Goal: Task Accomplishment & Management: Use online tool/utility

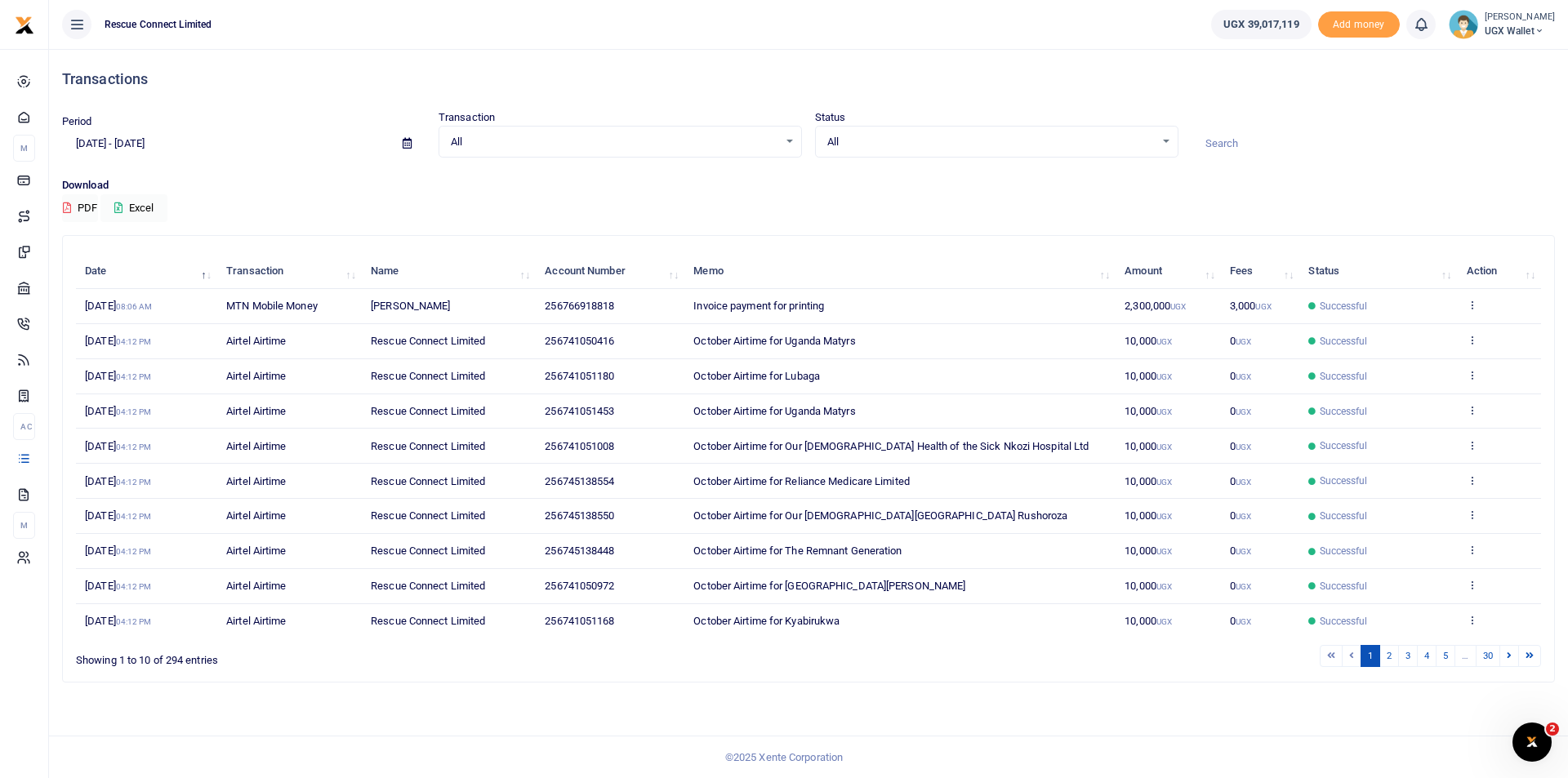
click at [129, 145] on input "[DATE] - [DATE]" at bounding box center [225, 143] width 327 height 28
click at [122, 343] on li "Custom Range" at bounding box center [120, 354] width 114 height 26
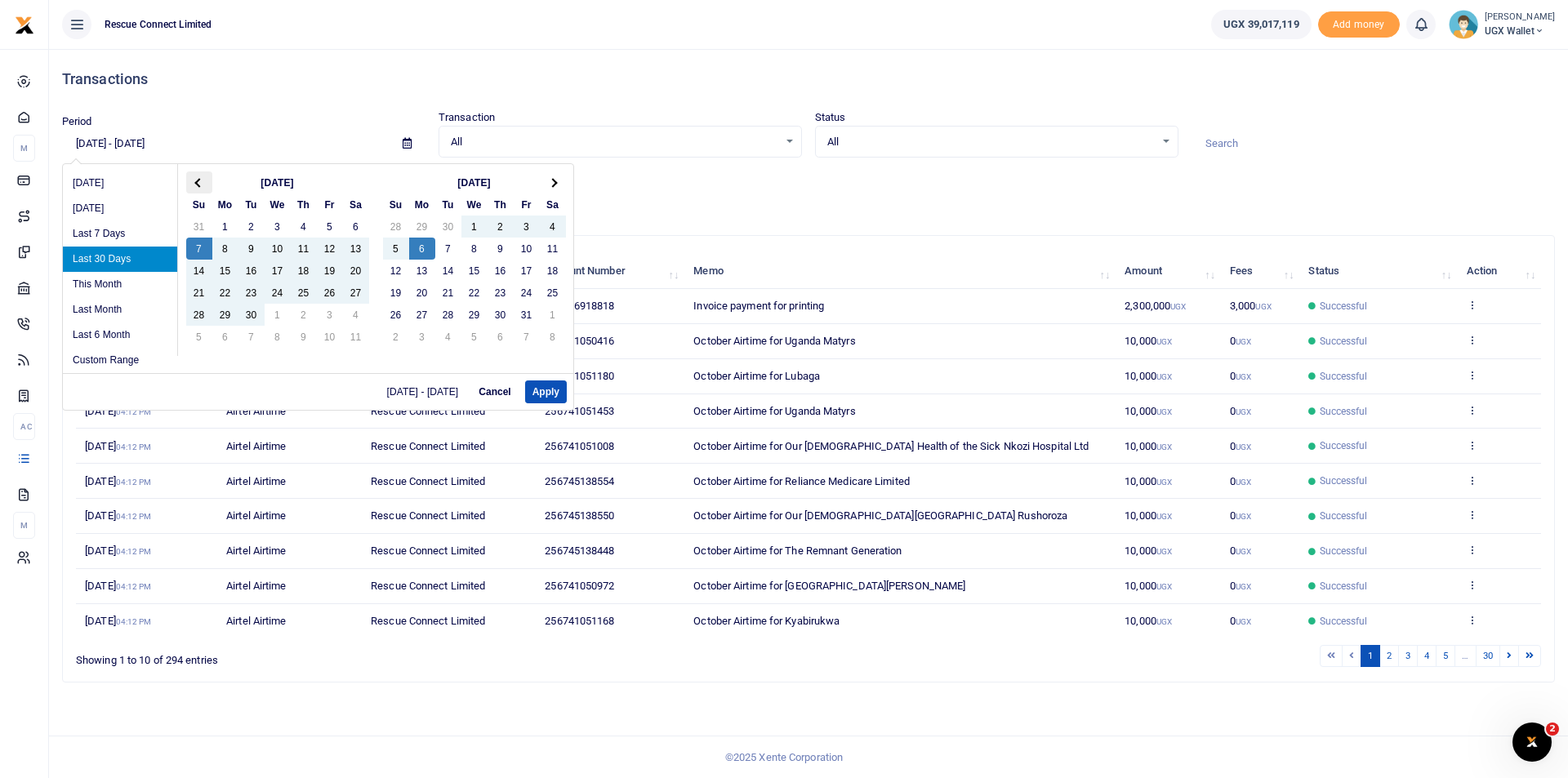
click at [195, 179] on th at bounding box center [199, 183] width 27 height 22
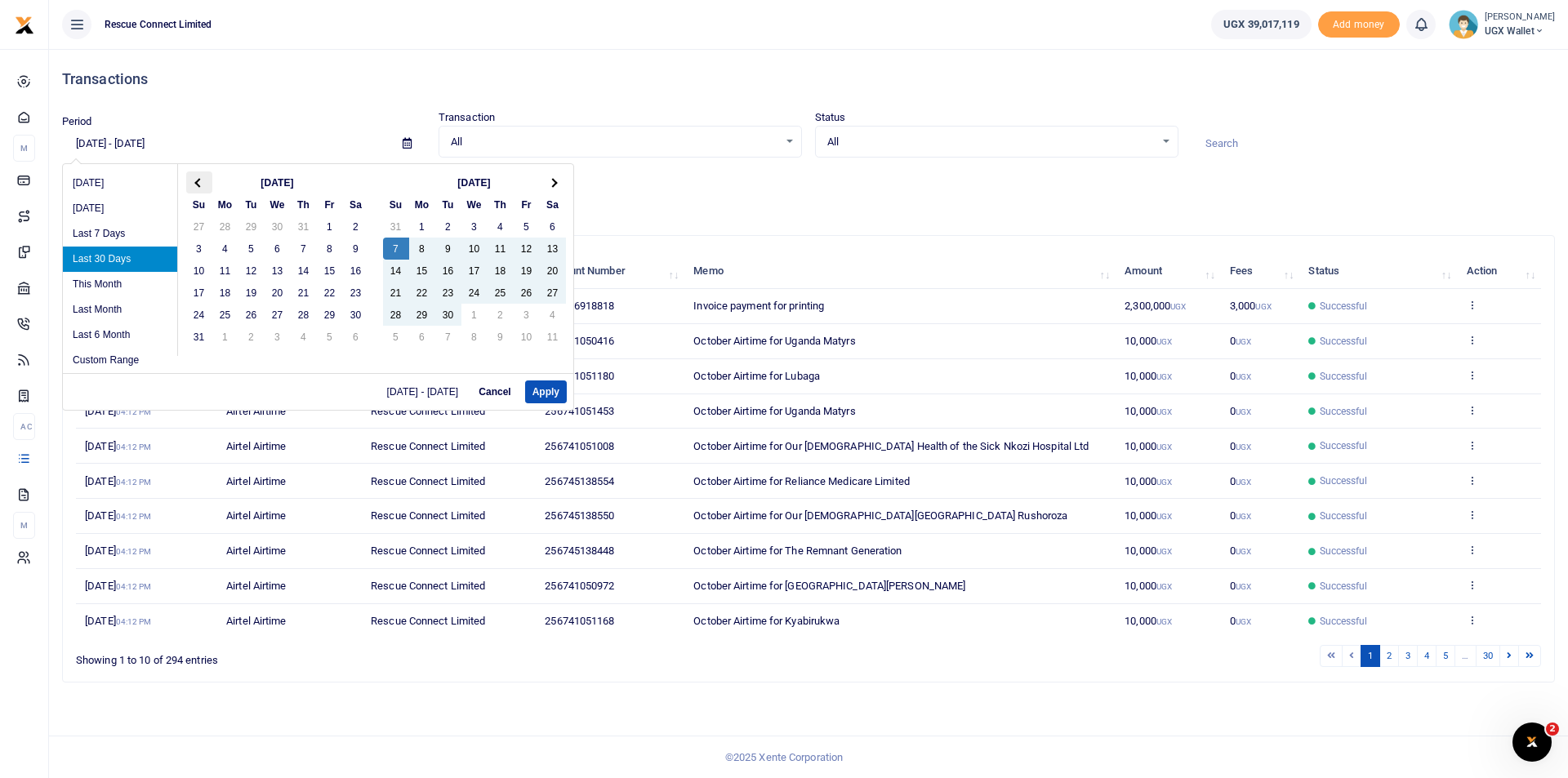
click at [195, 178] on th at bounding box center [199, 183] width 27 height 22
click at [196, 178] on th at bounding box center [199, 183] width 27 height 22
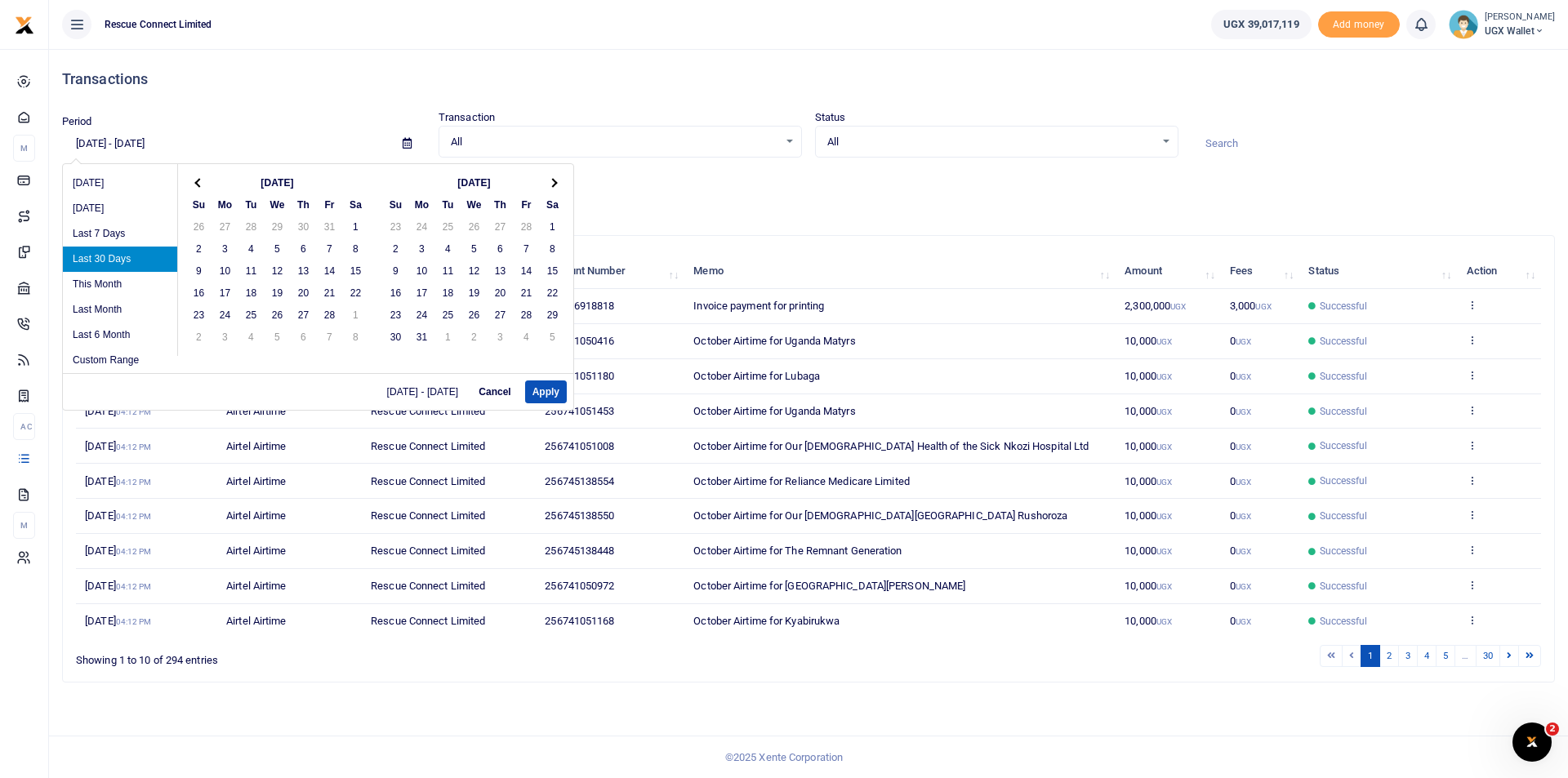
click at [196, 178] on th at bounding box center [199, 183] width 27 height 22
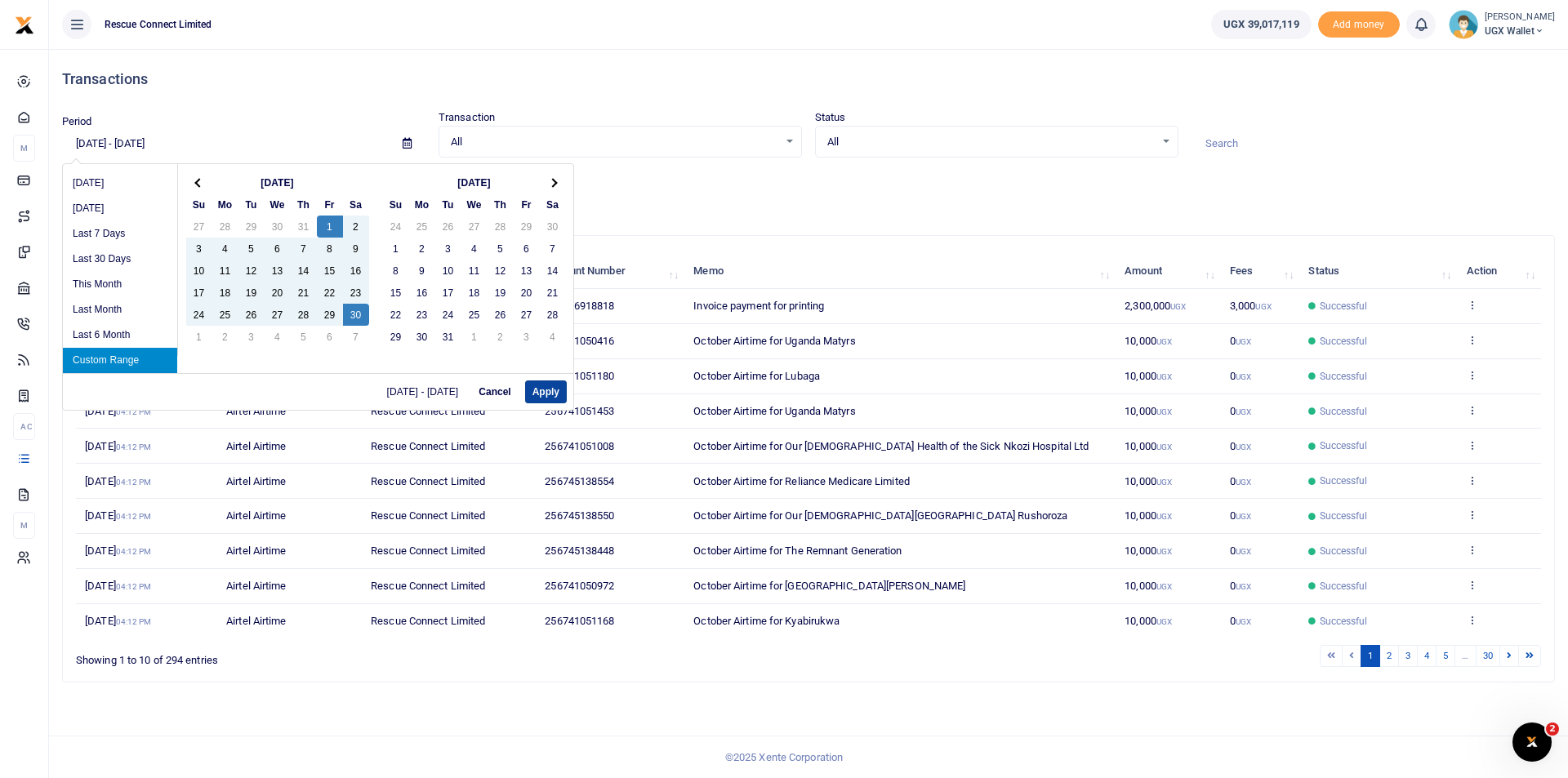
click at [542, 391] on button "Apply" at bounding box center [545, 391] width 41 height 23
type input "[DATE] - [DATE]"
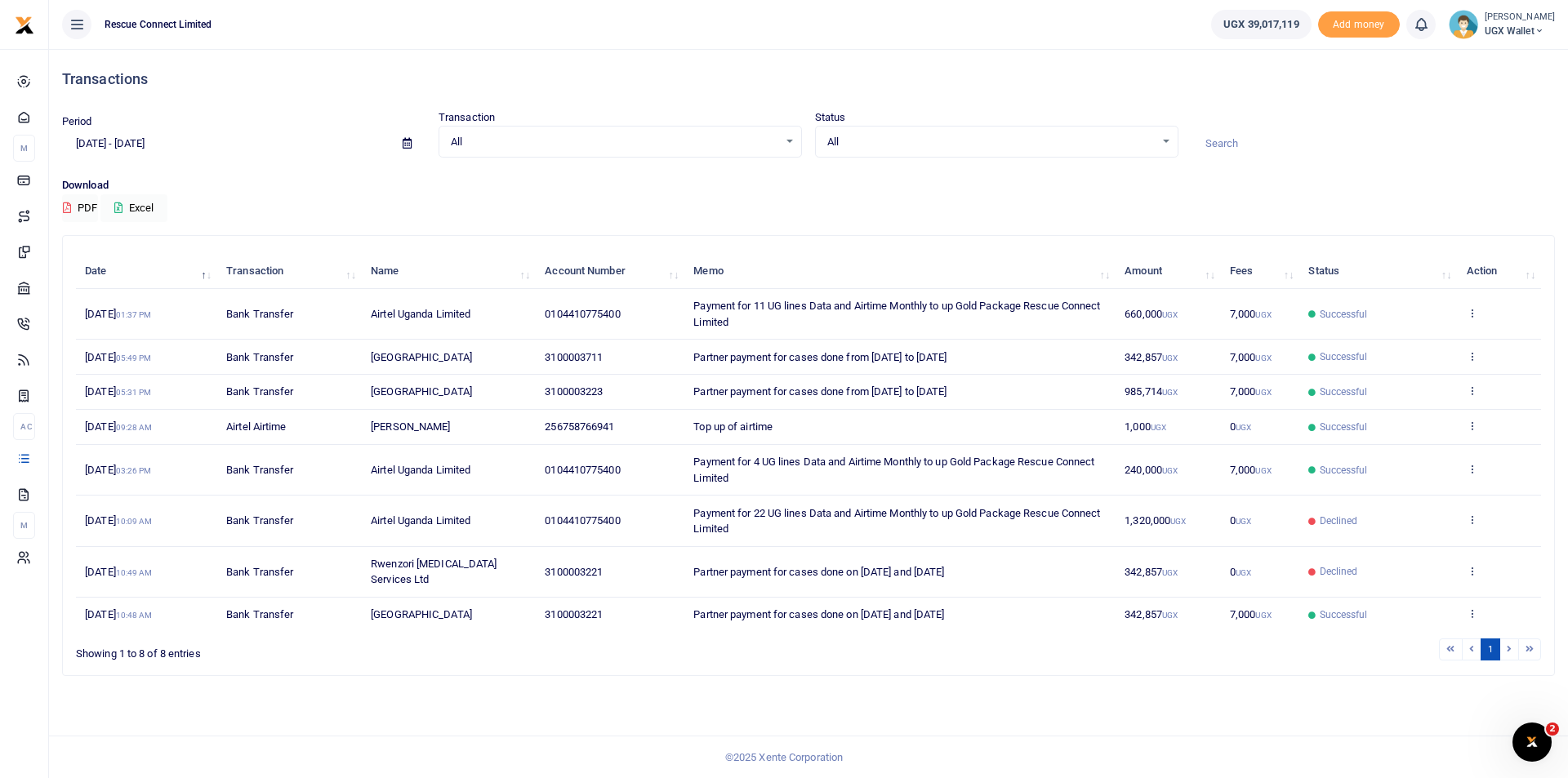
click at [1255, 141] on input at bounding box center [1373, 143] width 364 height 28
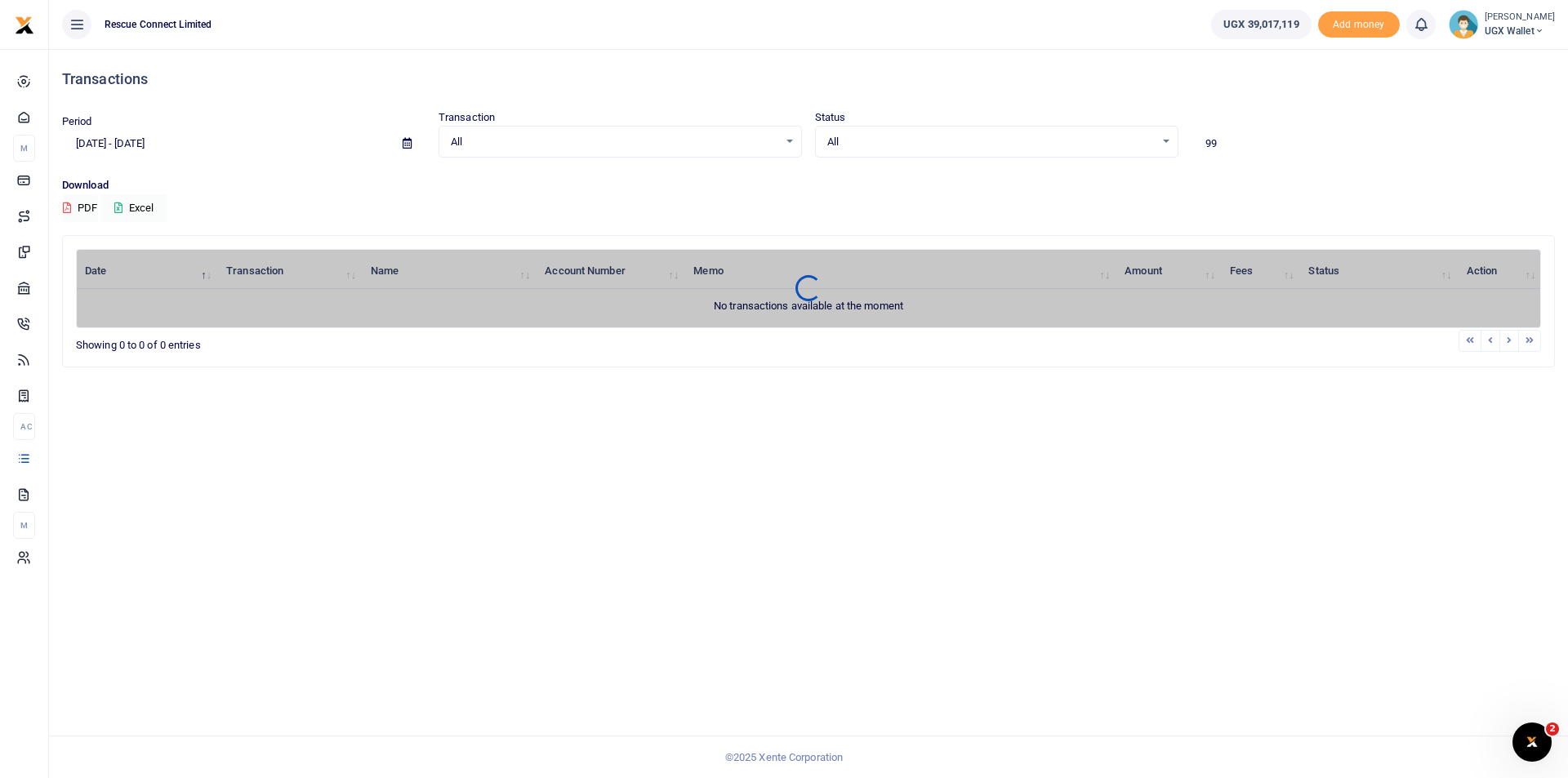
type input "9"
click at [164, 149] on input "[DATE] - [DATE]" at bounding box center [225, 143] width 327 height 28
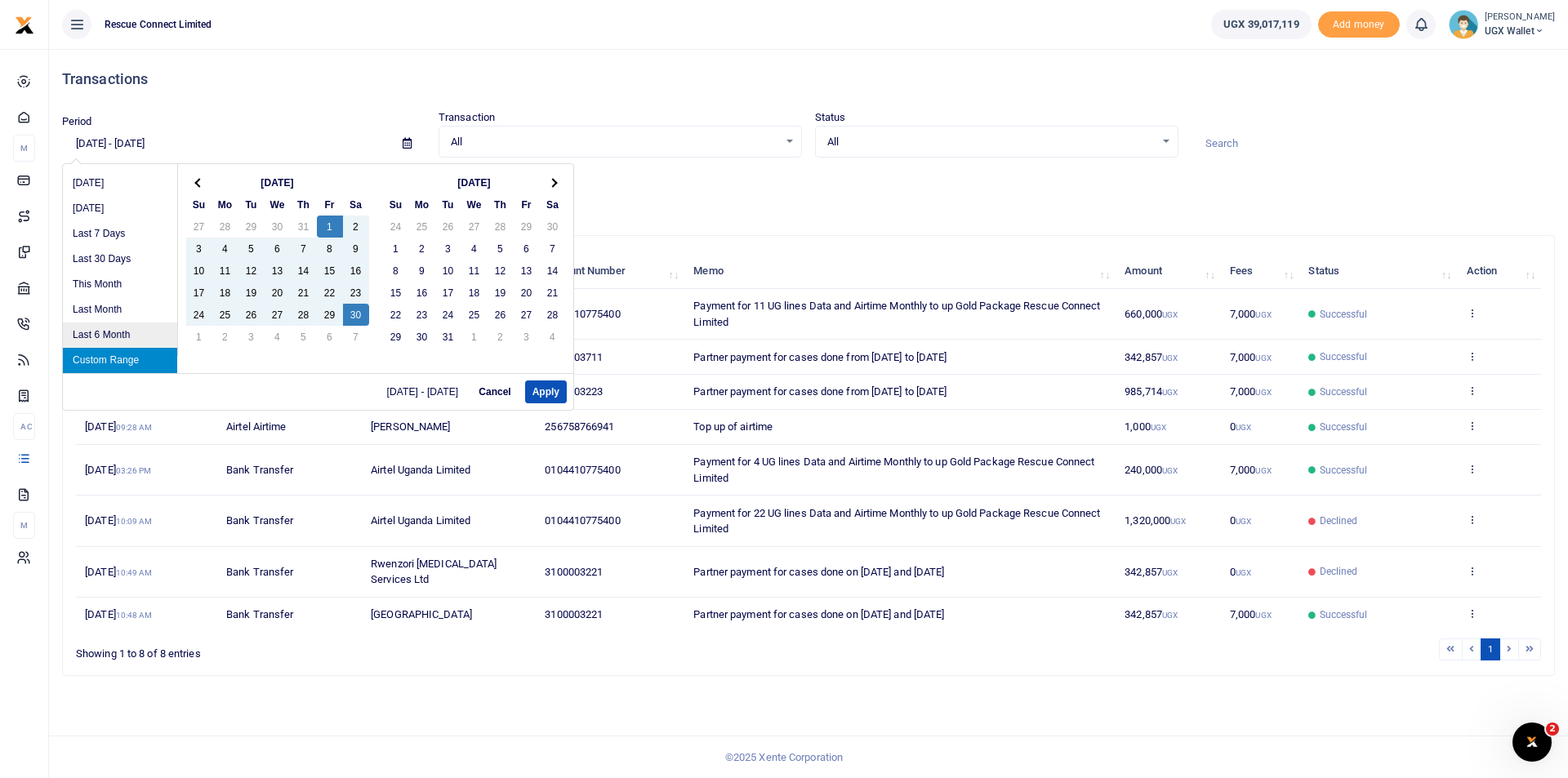
click at [107, 327] on li "Last 6 Month" at bounding box center [120, 335] width 114 height 26
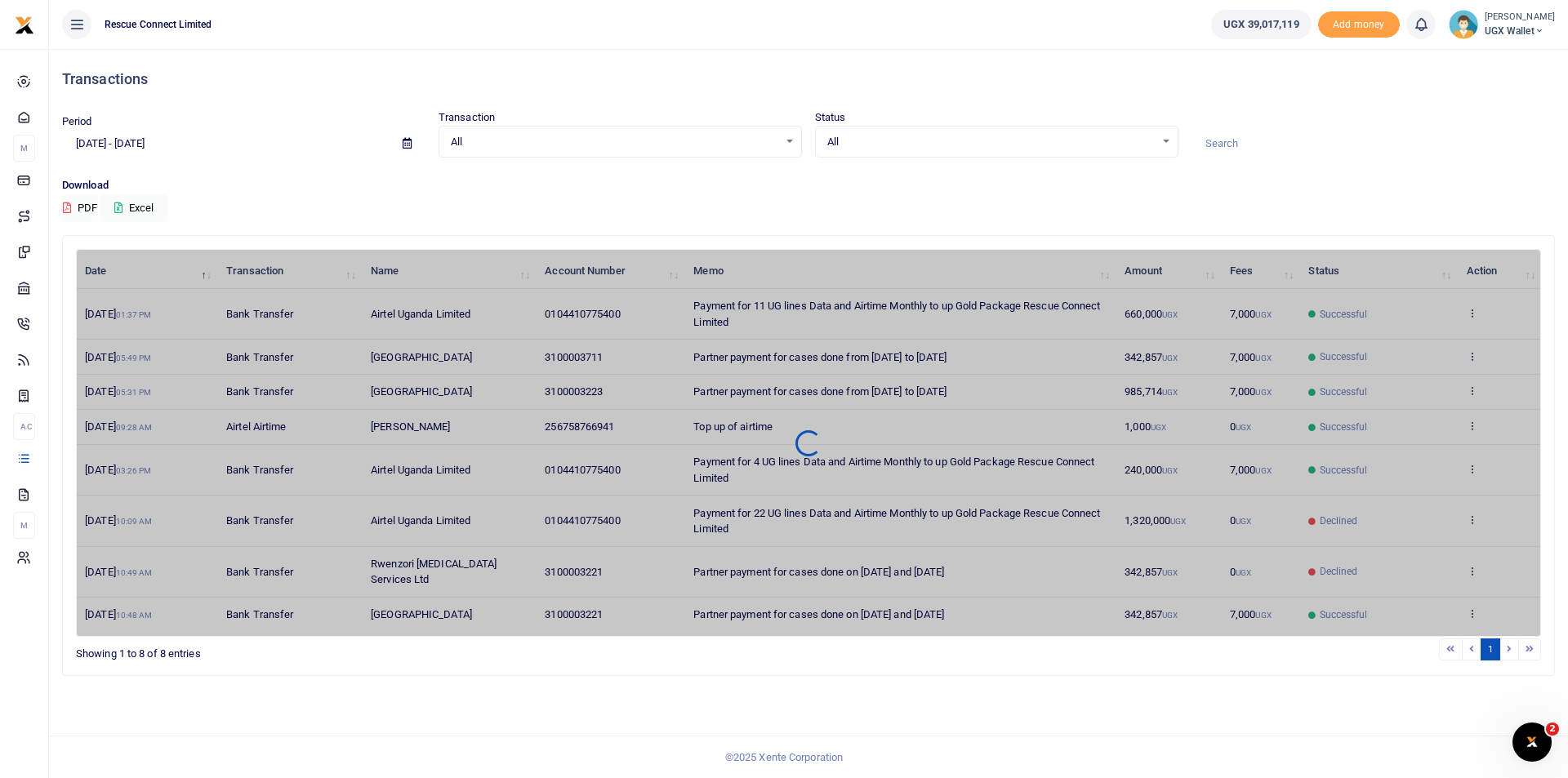
click at [128, 135] on input "[DATE] - [DATE]" at bounding box center [225, 143] width 327 height 28
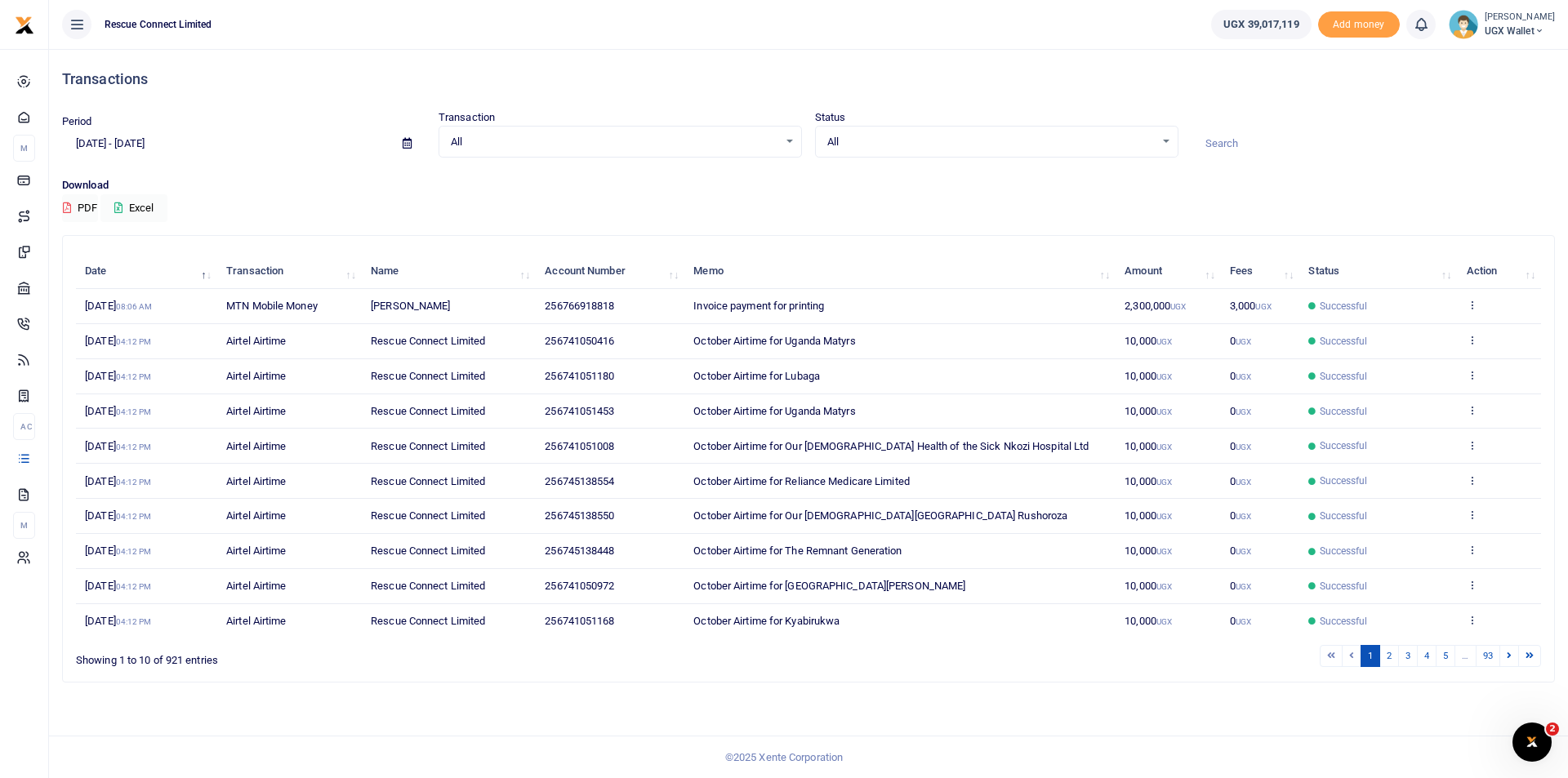
click at [290, 218] on div "Download PDF Excel" at bounding box center [808, 199] width 1492 height 45
click at [176, 139] on input "[DATE] - [DATE]" at bounding box center [225, 143] width 327 height 28
click at [119, 356] on li "Custom Range" at bounding box center [120, 354] width 114 height 26
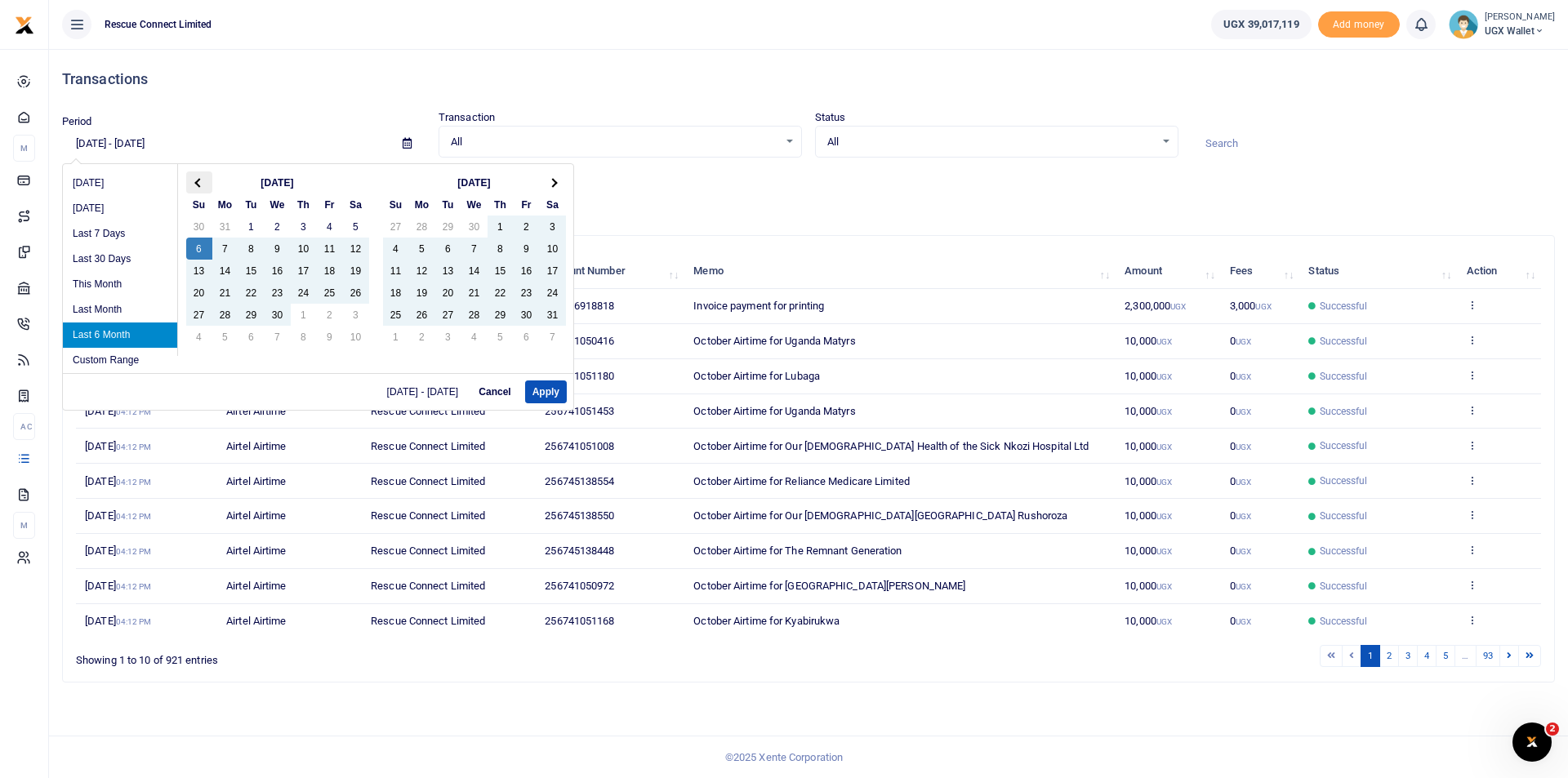
click at [198, 179] on span at bounding box center [198, 182] width 9 height 9
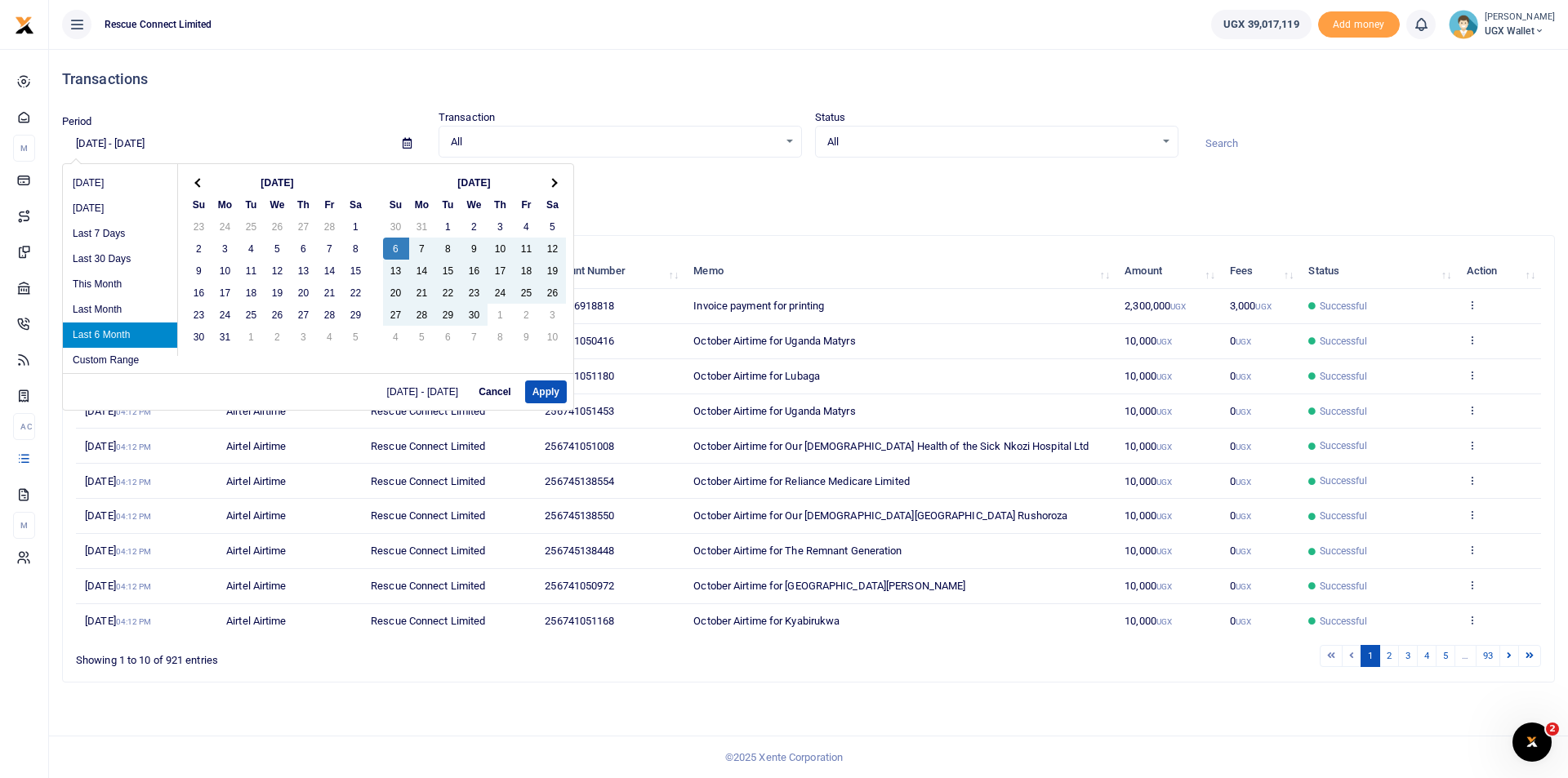
click at [198, 179] on span at bounding box center [198, 182] width 9 height 9
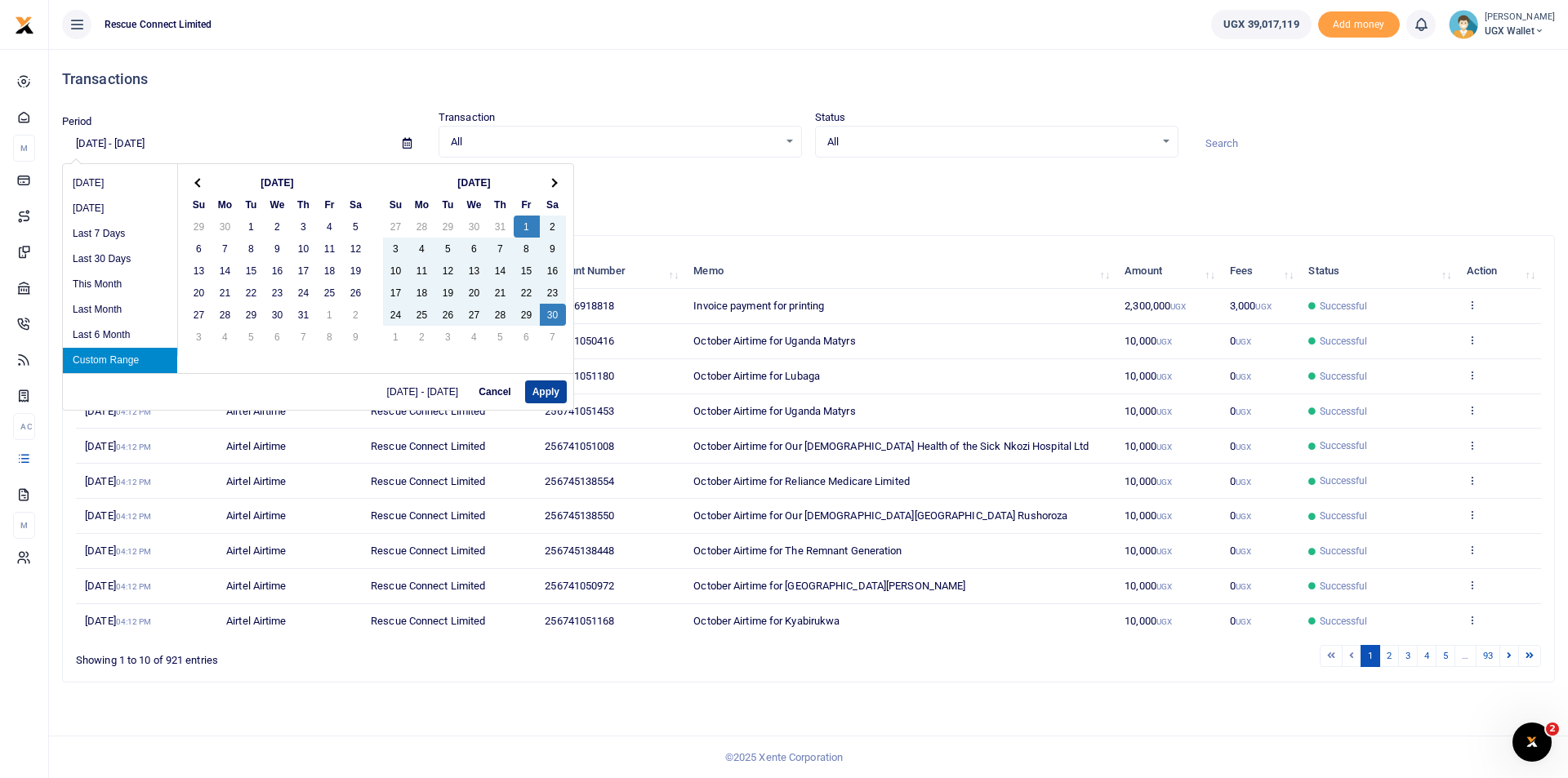
click at [553, 389] on button "Apply" at bounding box center [545, 391] width 41 height 23
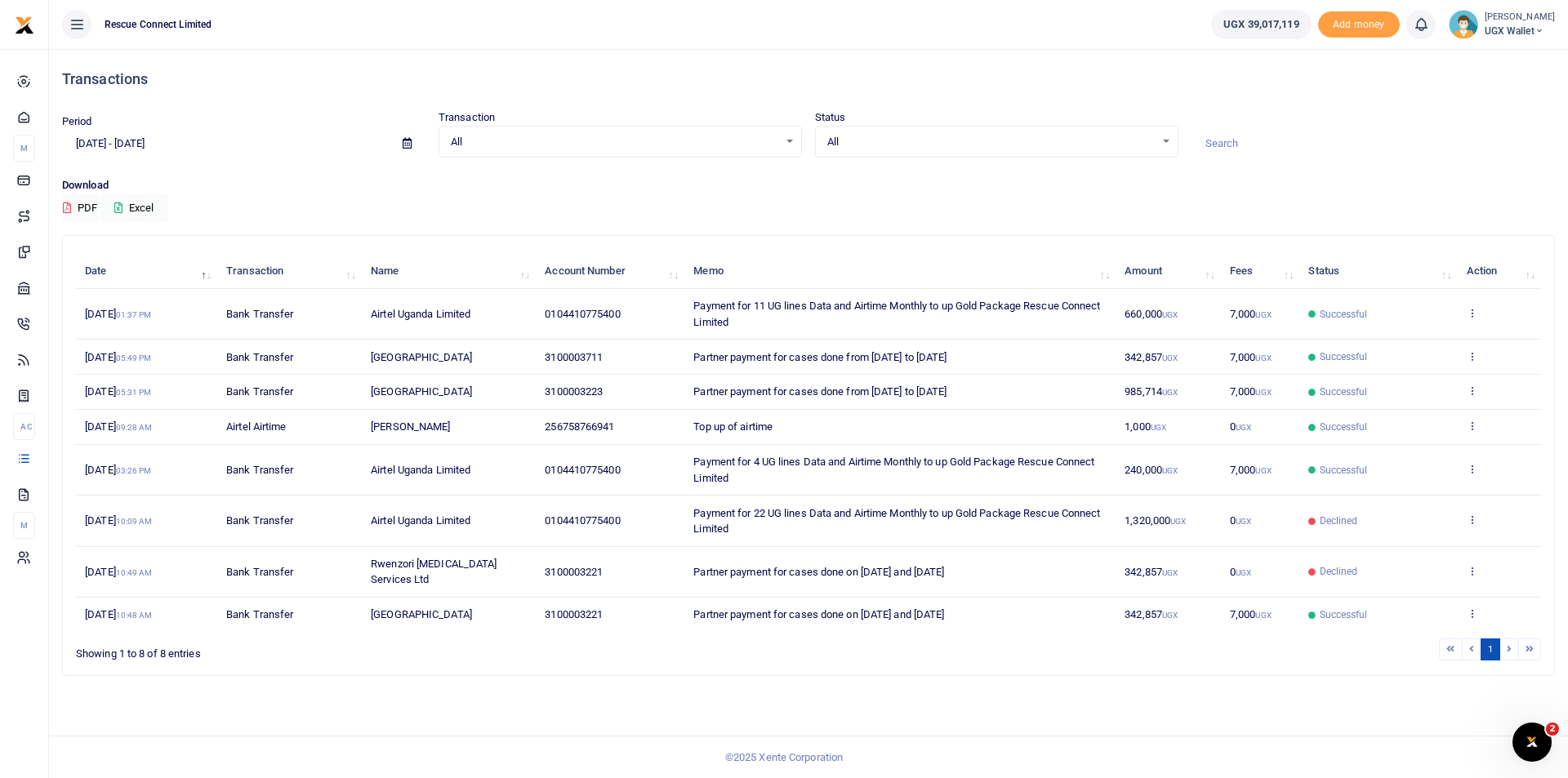
click at [145, 145] on input "[DATE] - [DATE]" at bounding box center [225, 143] width 327 height 28
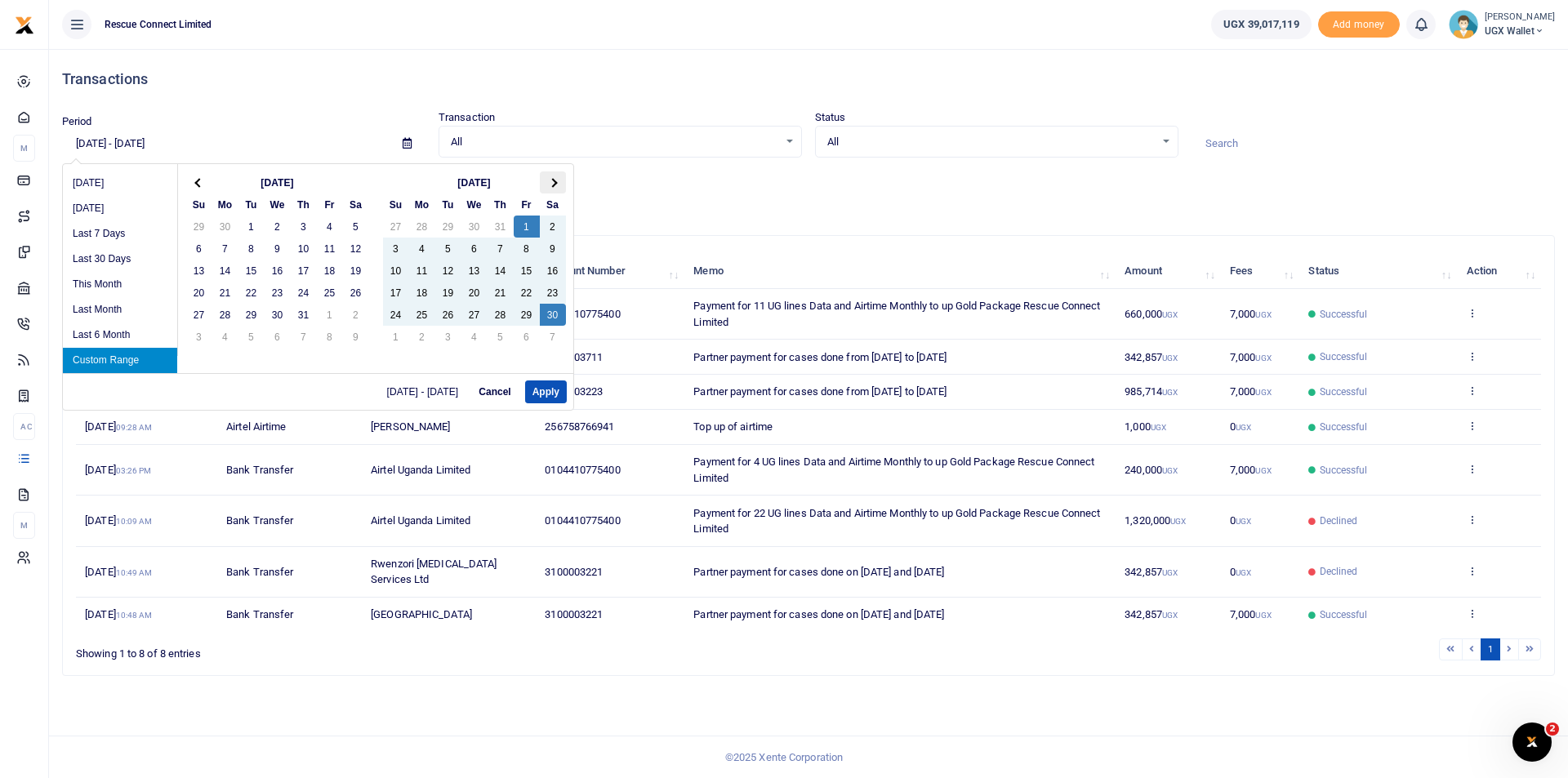
click at [549, 183] on span at bounding box center [552, 182] width 9 height 9
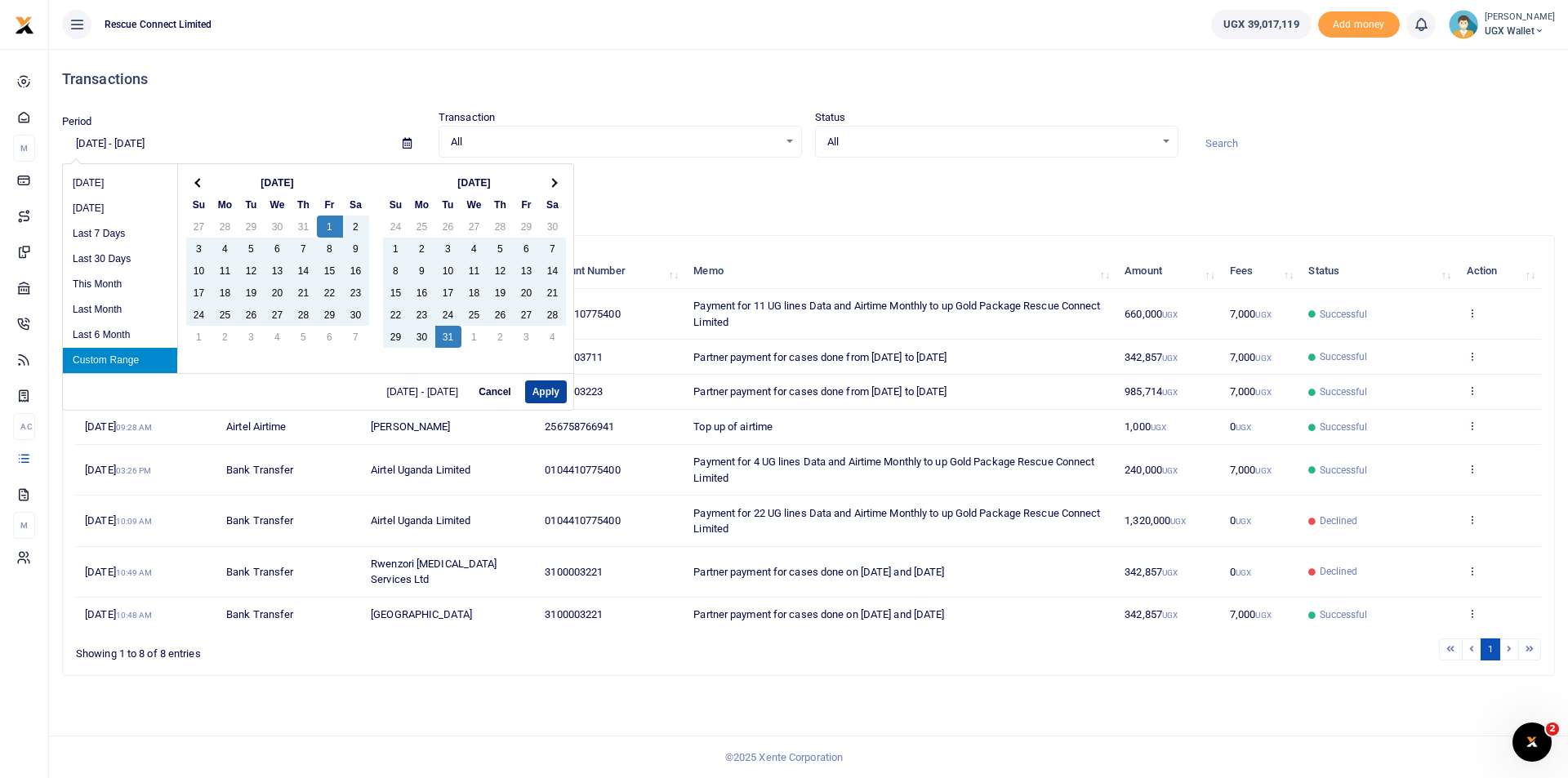
click at [539, 391] on button "Apply" at bounding box center [545, 391] width 41 height 23
type input "[DATE] - [DATE]"
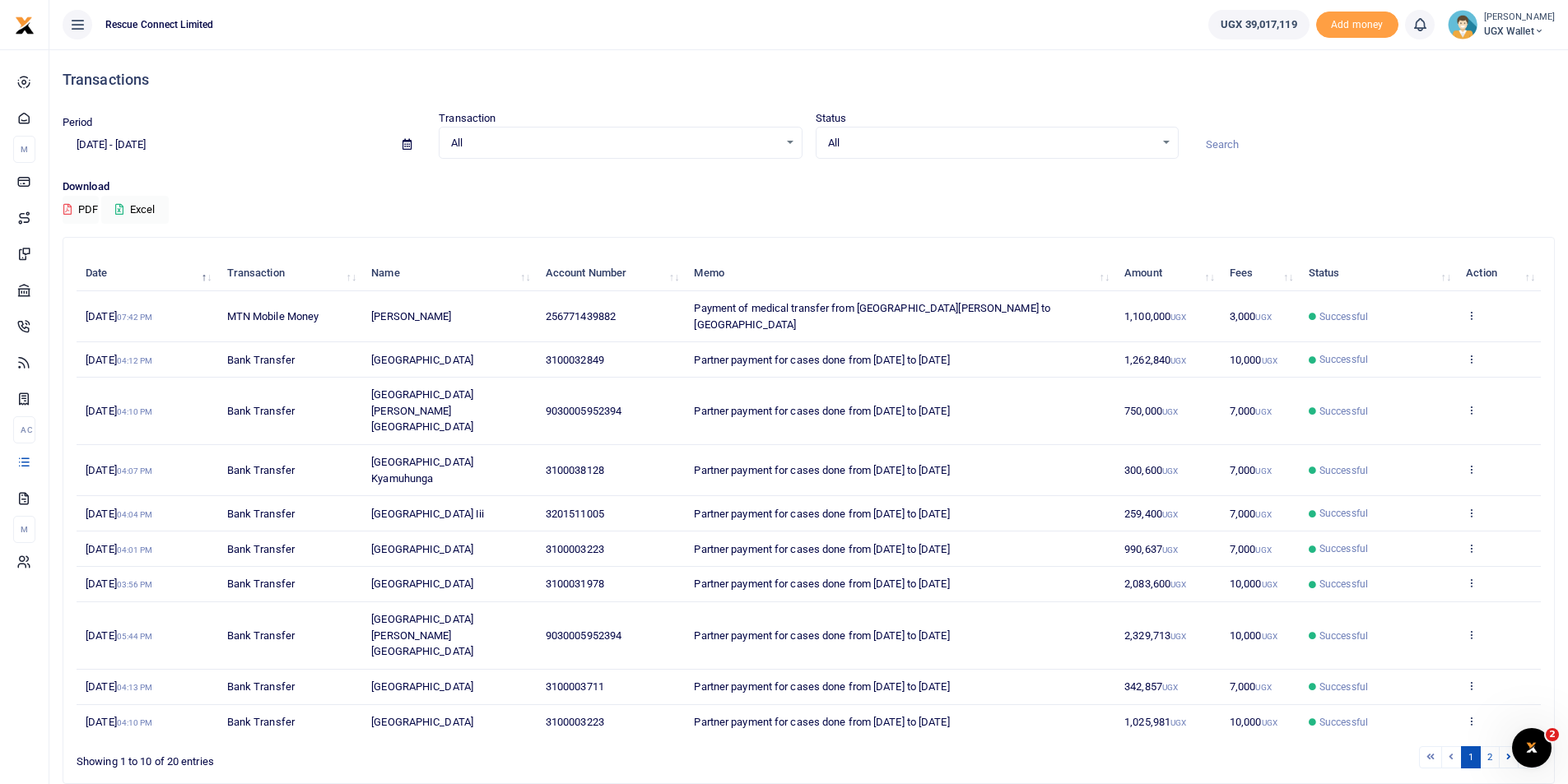
scroll to position [5, 0]
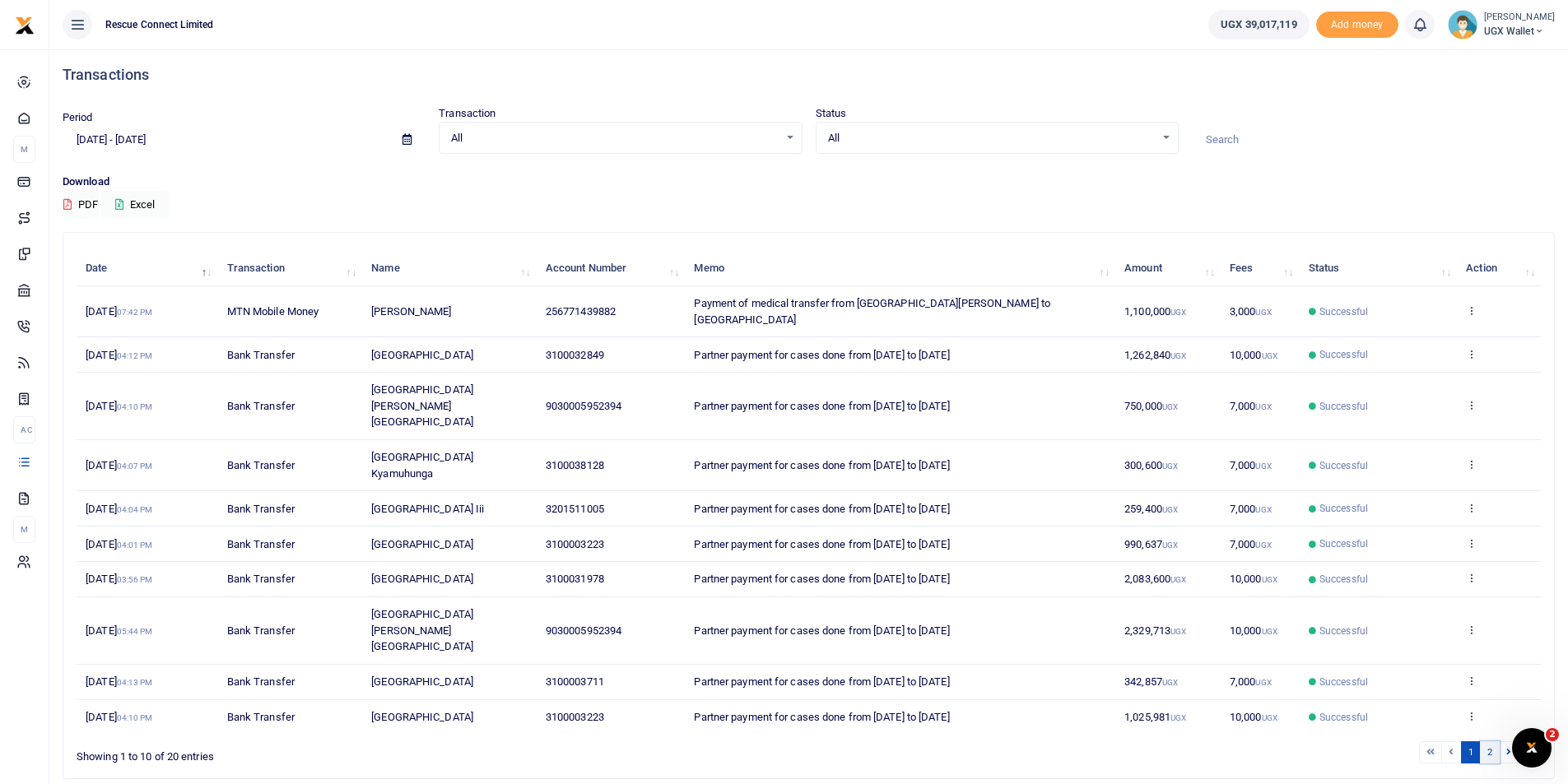
click at [1488, 741] on link "2" at bounding box center [1490, 752] width 20 height 22
